Goal: Subscribe to service/newsletter

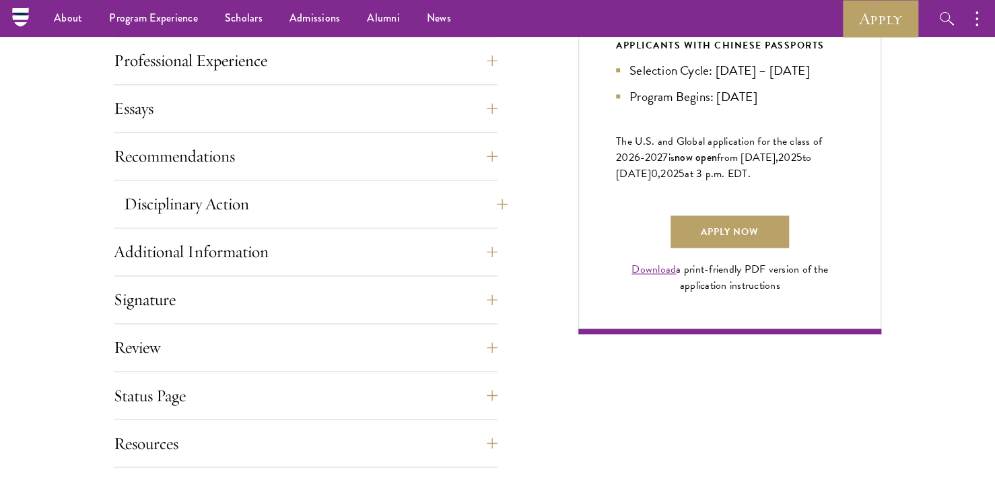
scroll to position [808, 0]
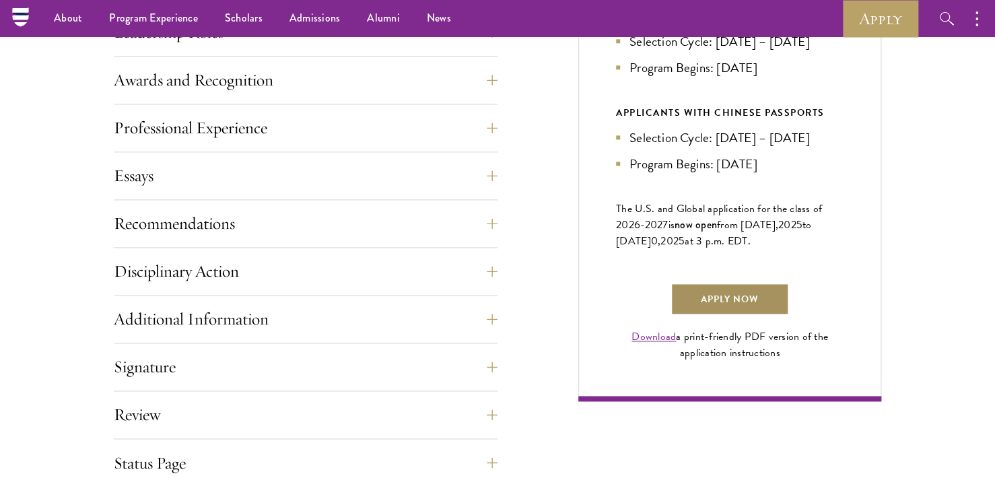
click at [711, 315] on link "Apply Now" at bounding box center [730, 299] width 118 height 32
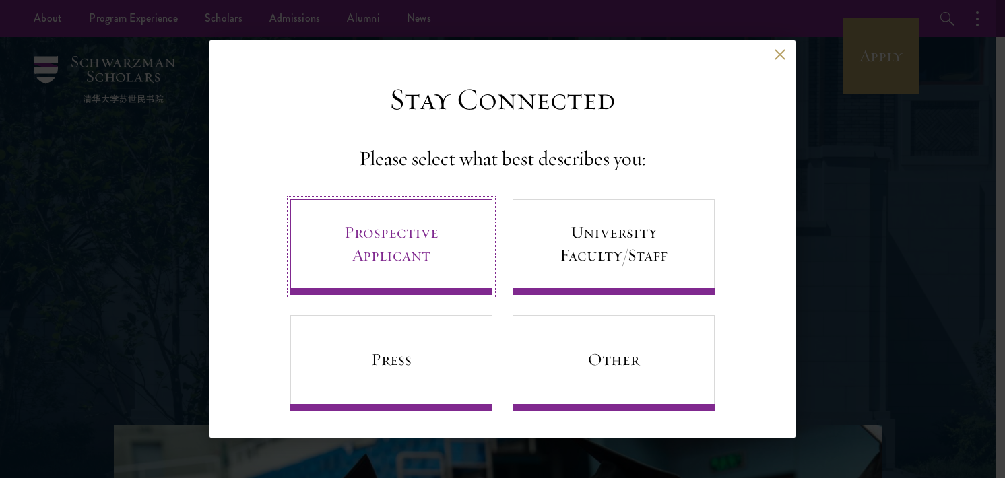
click at [457, 234] on link "Prospective Applicant" at bounding box center [391, 247] width 202 height 96
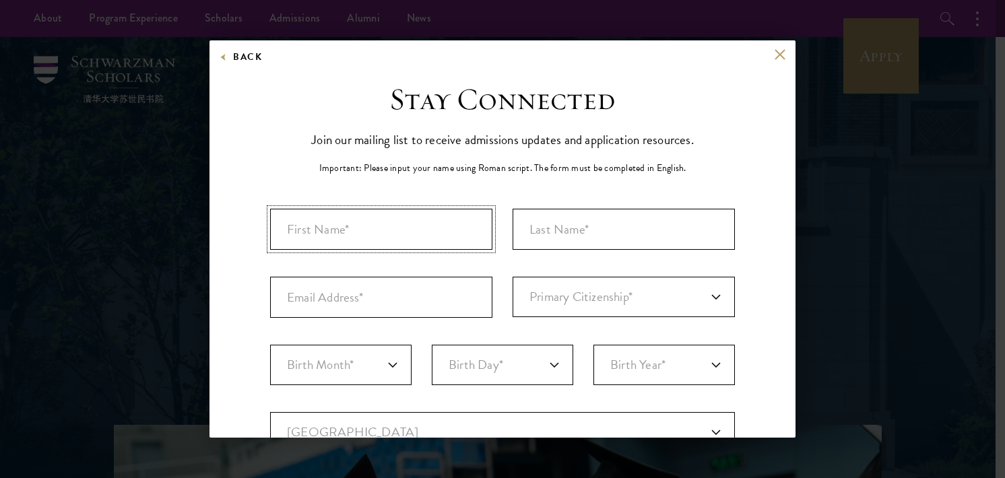
click at [457, 234] on input "First Name*" at bounding box center [381, 229] width 222 height 41
click at [465, 225] on input "First Name*" at bounding box center [381, 229] width 222 height 41
type input "[PERSON_NAME]"
type input "[EMAIL_ADDRESS][DOMAIN_NAME]"
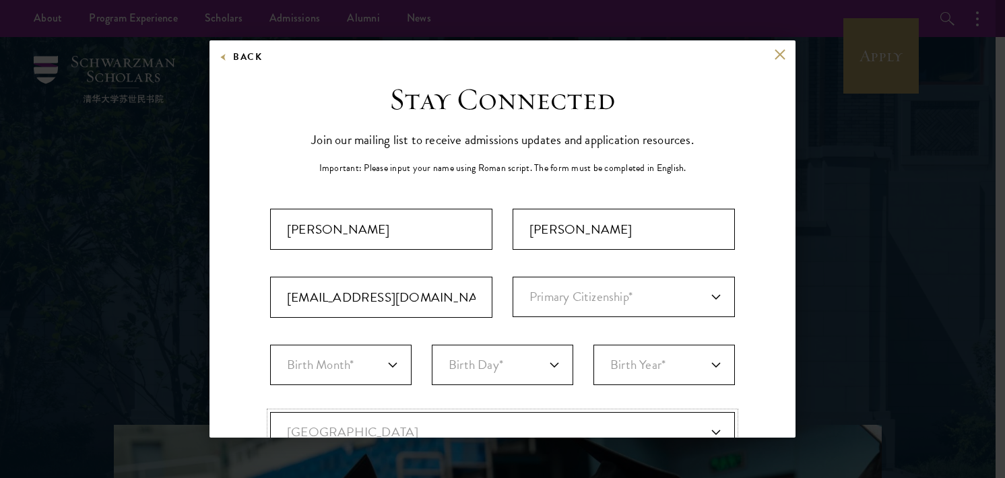
select select "VM"
type input "Ha Noi"
select select
click at [366, 294] on input "hongkhanh.yec@gmail.com" at bounding box center [381, 297] width 222 height 41
type input "hongkhanh.humg@gmail.com"
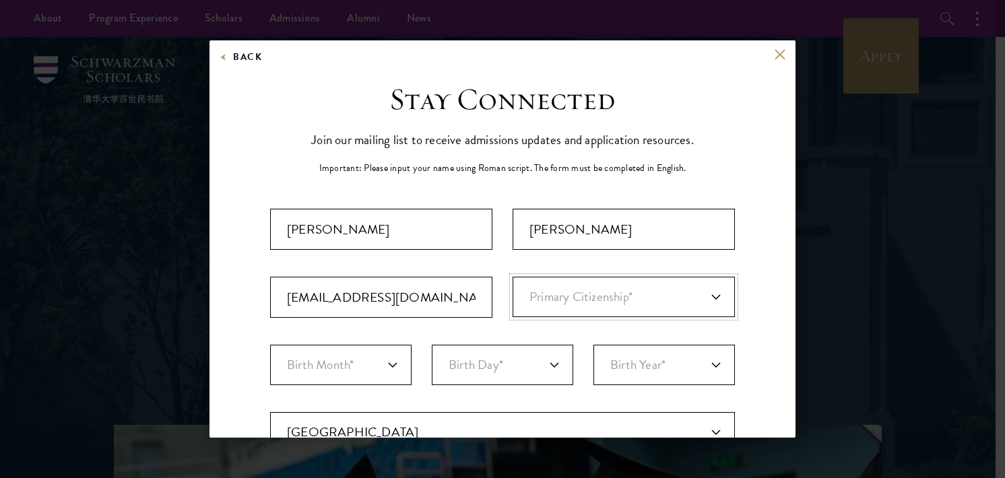
click at [547, 302] on select "Primary Citizenship* Afghanistan Aland Islands Albania Algeria Andorra Angola A…" at bounding box center [623, 297] width 222 height 40
select select "VM"
click at [512, 277] on select "Primary Citizenship* Afghanistan Aland Islands Albania Algeria Andorra Angola A…" at bounding box center [623, 297] width 222 height 40
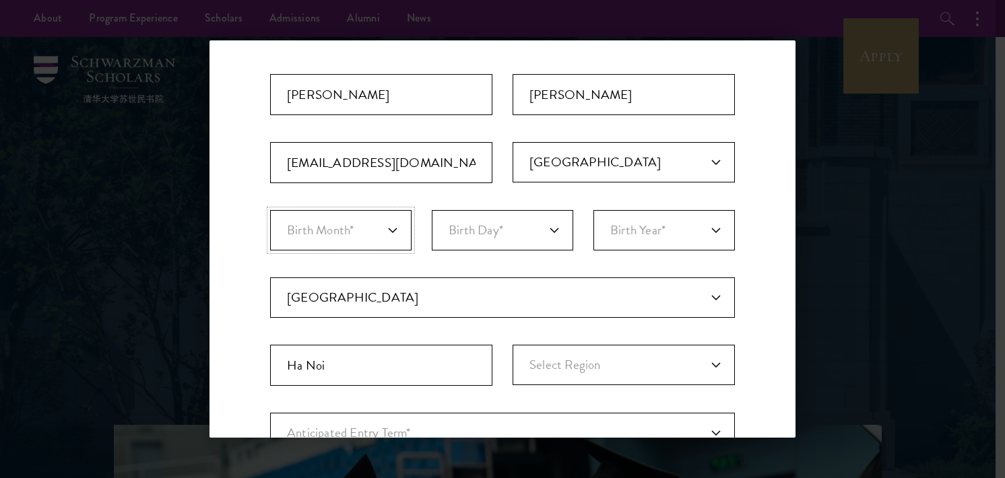
click at [394, 238] on select "Birth Month* January February March April May June July August September Octobe…" at bounding box center [340, 230] width 141 height 40
select select "04"
click at [270, 210] on select "Birth Month* January February March April May June July August September Octobe…" at bounding box center [340, 230] width 141 height 40
click at [473, 219] on select "Birth Day* 1 2 3 4 5 6 7 8 9 10 11 12 13 14 15 16 17 18 19 20 21 22 23 24 25 26…" at bounding box center [502, 230] width 141 height 40
select select "02"
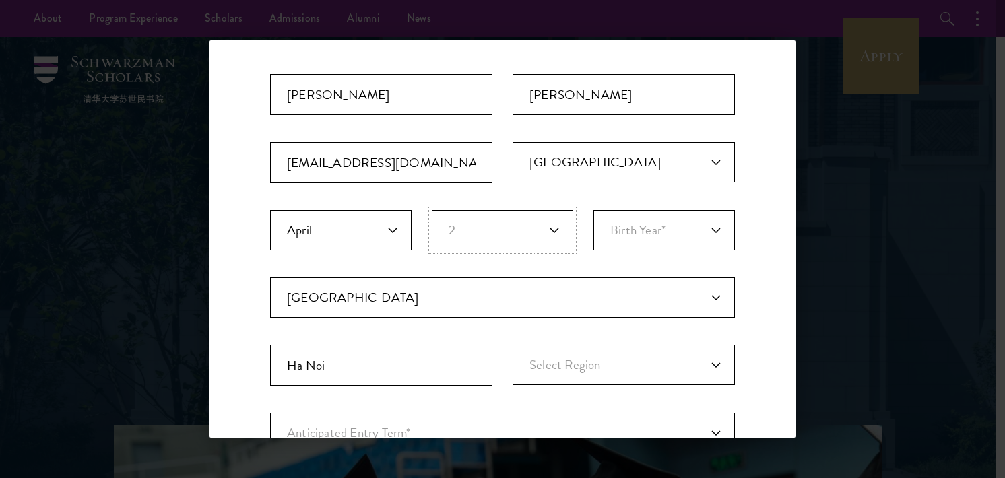
click at [432, 210] on select "Birth Day* 1 2 3 4 5 6 7 8 9 10 11 12 13 14 15 16 17 18 19 20 21 22 23 24 25 26…" at bounding box center [502, 230] width 141 height 40
click at [646, 222] on select "Birth Year* 2025 2024 2023 2022 2021 2020 2019 2018 2017 2016 2015 2014 2013 20…" at bounding box center [663, 230] width 141 height 40
select select "2003"
click at [593, 210] on select "Birth Year* 2025 2024 2023 2022 2021 2020 2019 2018 2017 2016 2015 2014 2013 20…" at bounding box center [663, 230] width 141 height 40
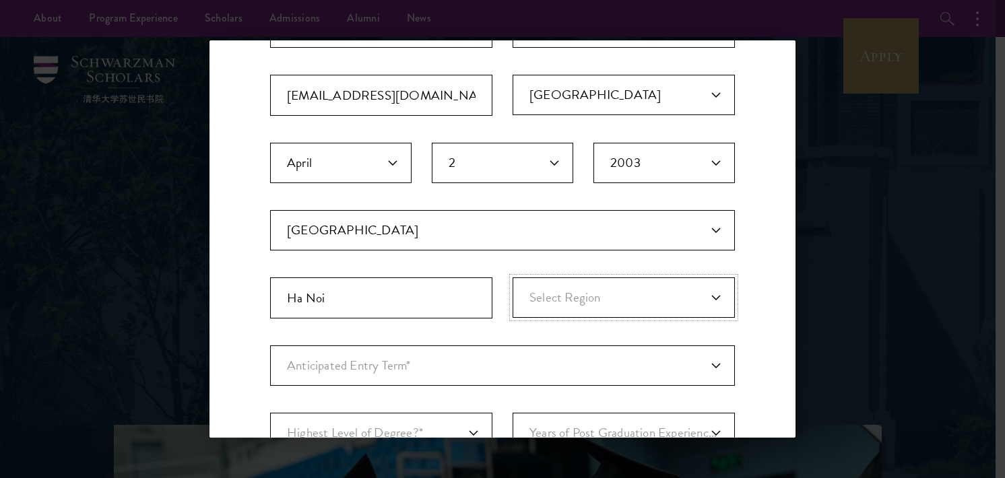
click at [574, 289] on select "Select Region An Giang Ba Ria-Vung Tau Bac Giang Bac Kan Bac Lieu Bac Ninh Ben …" at bounding box center [623, 297] width 222 height 40
select select "Hai Duong"
click at [512, 277] on select "Select Region An Giang Ba Ria-Vung Tau Bac Giang Bac Kan Bac Lieu Bac Ninh Ben …" at bounding box center [623, 297] width 222 height 40
click at [488, 372] on select "Anticipated Entry Term* August 2026 (Application opens April 2025) Just Explori…" at bounding box center [502, 365] width 465 height 40
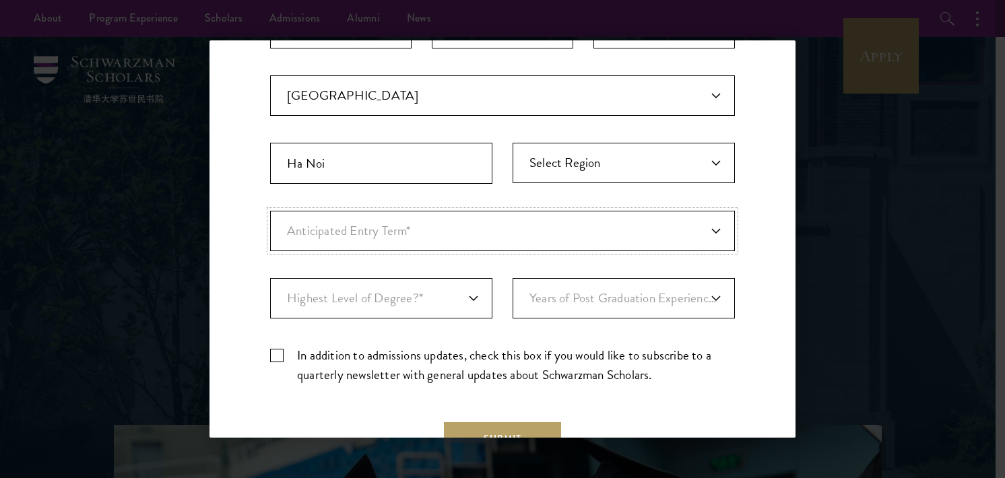
click at [597, 214] on select "Anticipated Entry Term* August 2026 (Application opens April 2025) Just Explori…" at bounding box center [502, 231] width 465 height 40
select select "e64b8ab3-eabb-4867-96d5-7e6b4840665f"
click at [270, 211] on select "Anticipated Entry Term* August 2026 (Application opens April 2025) Just Explori…" at bounding box center [502, 231] width 465 height 40
click at [470, 297] on select "Highest Level of Degree?* PHD Bachelor's Master's Current Undergraduate Student" at bounding box center [381, 298] width 222 height 40
select select "baef124f-e103-44b1-8ca6-5d0669438e44"
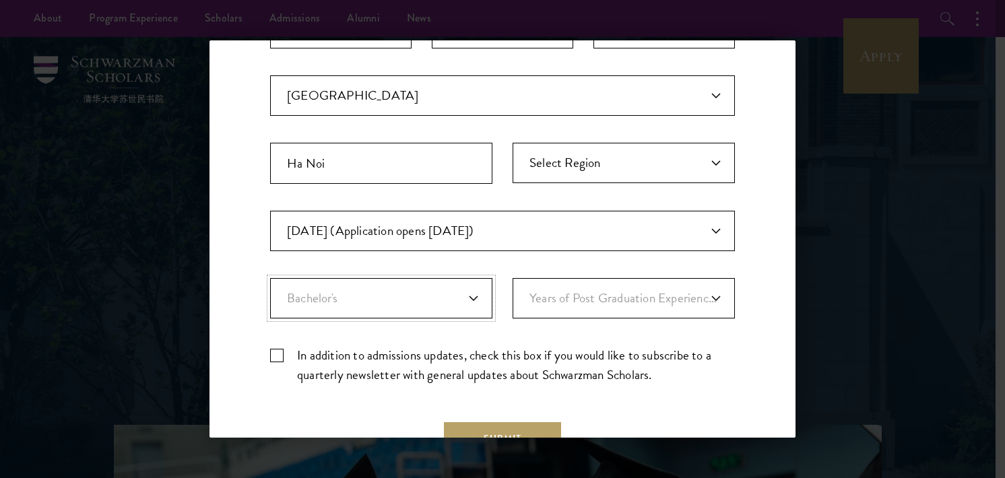
click at [270, 278] on select "Highest Level of Degree?* PHD Bachelor's Master's Current Undergraduate Student" at bounding box center [381, 298] width 222 height 40
click at [528, 304] on select "Years of Post Graduation Experience?* 1 2 3 4 5 6 7 8 9 10" at bounding box center [623, 298] width 222 height 40
click at [539, 349] on label "In addition to admissions updates, check this box if you would like to subscrib…" at bounding box center [502, 364] width 465 height 39
click at [539, 349] on input "In addition to admissions updates, check this box if you would like to subscrib…" at bounding box center [502, 349] width 465 height 9
click at [539, 349] on label "In addition to admissions updates, check this box if you would like to subscrib…" at bounding box center [502, 364] width 465 height 39
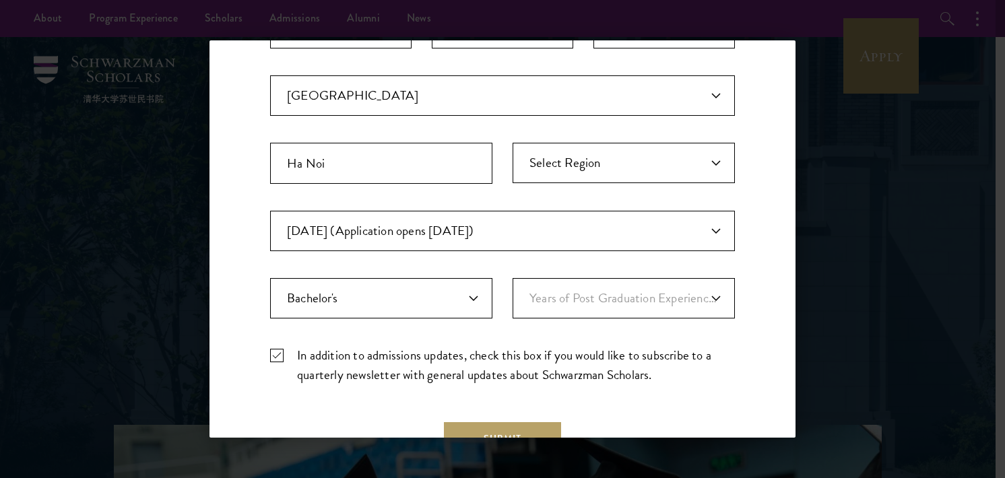
click at [539, 349] on input "In addition to admissions updates, check this box if you would like to subscrib…" at bounding box center [502, 349] width 465 height 9
click at [282, 352] on label "In addition to admissions updates, check this box if you would like to subscrib…" at bounding box center [502, 364] width 465 height 39
click at [282, 352] on input "In addition to admissions updates, check this box if you would like to subscrib…" at bounding box center [502, 349] width 465 height 9
checkbox input "true"
click at [670, 297] on select "Years of Post Graduation Experience?* 1 2 3 4 5 6 7 8 9 10" at bounding box center [623, 298] width 222 height 40
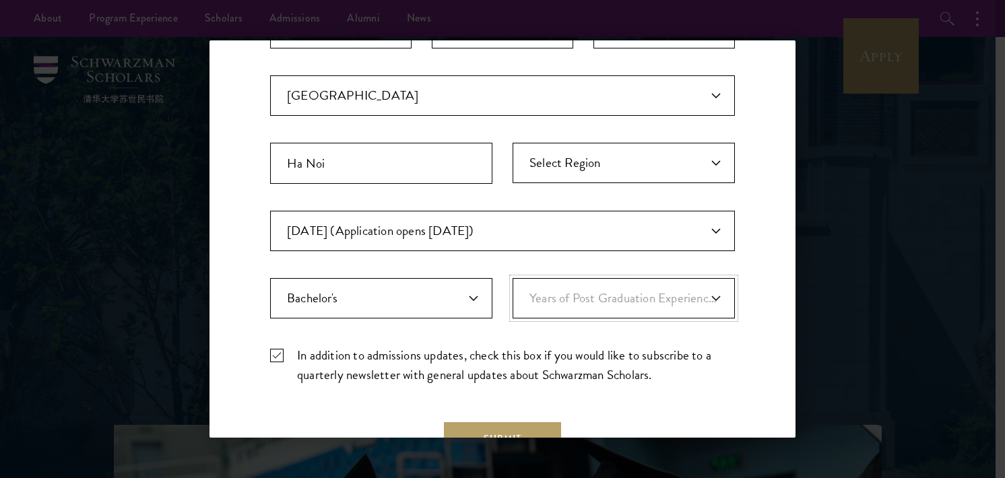
click at [668, 285] on select "Years of Post Graduation Experience?* 1 2 3 4 5 6 7 8 9 10" at bounding box center [623, 298] width 222 height 40
click at [527, 425] on button "Submit" at bounding box center [502, 438] width 117 height 32
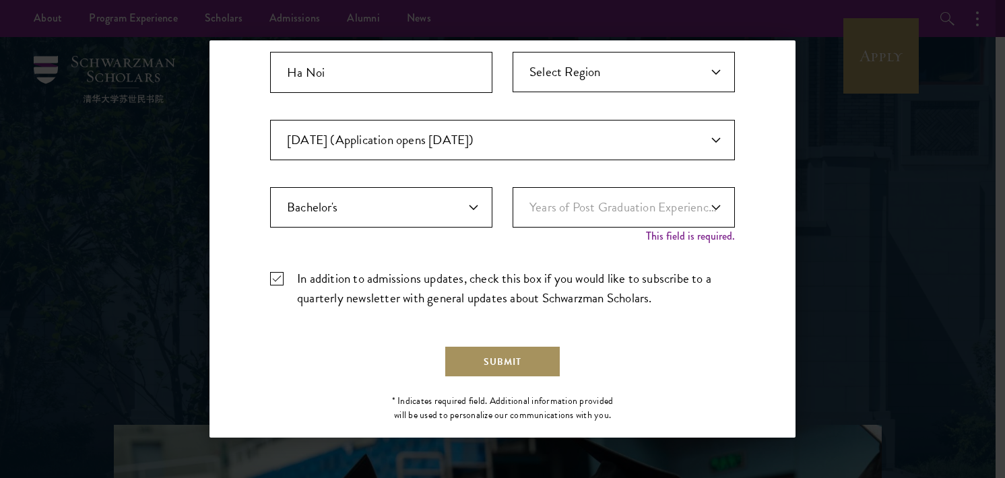
scroll to position [450, 0]
